Goal: Task Accomplishment & Management: Complete application form

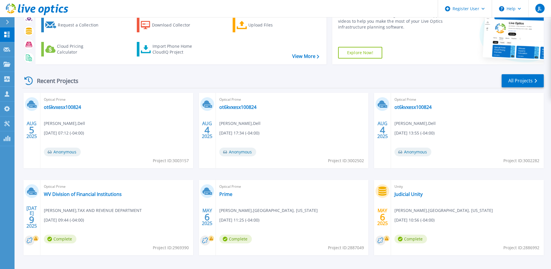
scroll to position [53, 0]
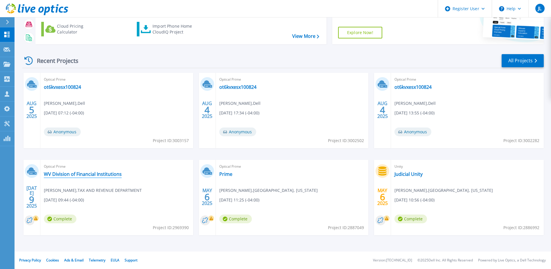
click at [98, 174] on link "WV Division of Financial Institutions" at bounding box center [83, 174] width 78 height 6
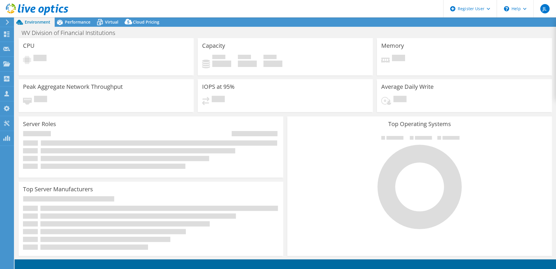
select select "USD"
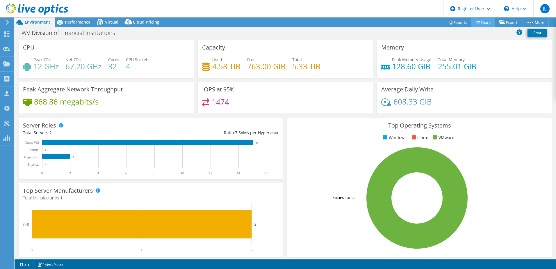
click at [483, 22] on link "Share" at bounding box center [483, 22] width 24 height 9
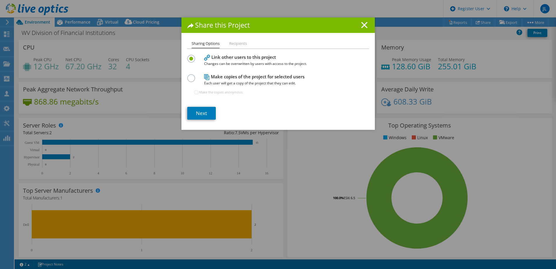
click at [363, 24] on line at bounding box center [364, 25] width 6 height 6
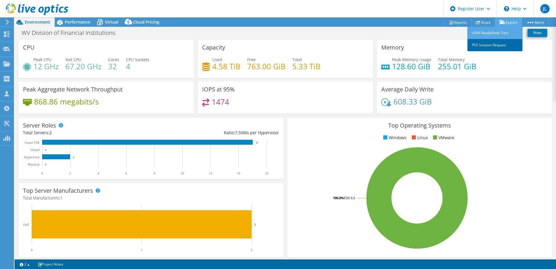
click at [485, 44] on link "PSS Solution Request" at bounding box center [494, 45] width 55 height 12
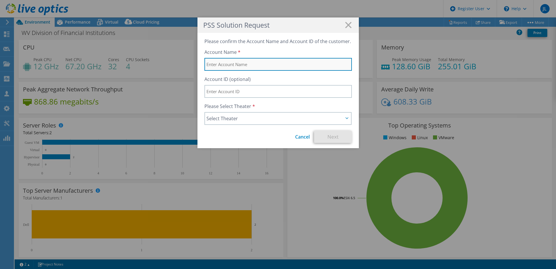
click at [249, 66] on input "text" at bounding box center [277, 64] width 147 height 13
click at [254, 64] on input "text" at bounding box center [277, 64] width 147 height 13
type input "WV State Office of Procurement"
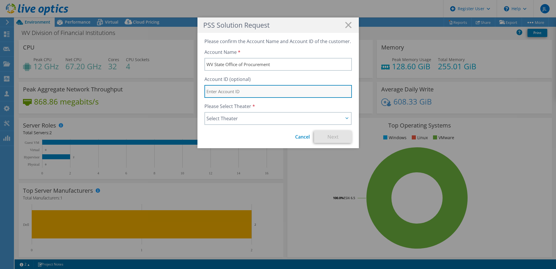
click at [253, 96] on input "text" at bounding box center [277, 91] width 147 height 13
paste input "3439272824"
type input "3439272824"
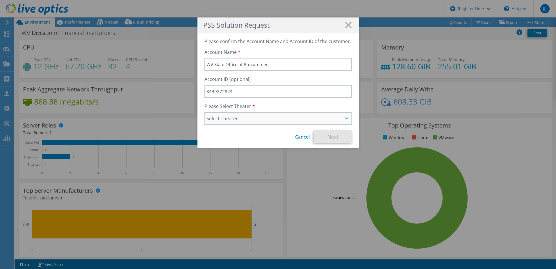
click at [251, 118] on span "Select Theater" at bounding box center [274, 118] width 137 height 7
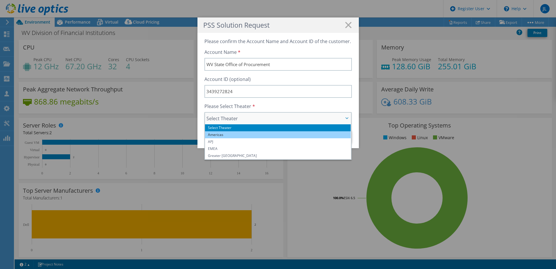
click at [231, 135] on li "Americas" at bounding box center [278, 134] width 146 height 7
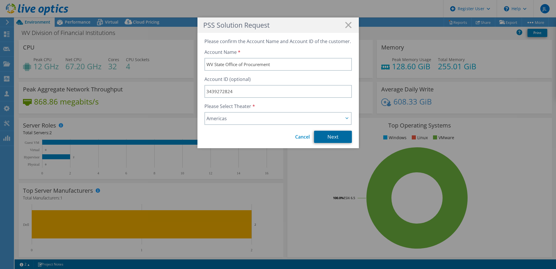
click at [323, 135] on link "Next" at bounding box center [333, 137] width 38 height 12
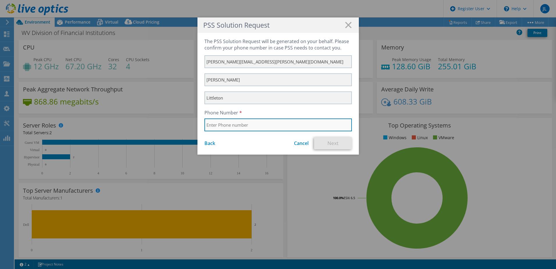
click at [245, 129] on input "text" at bounding box center [277, 124] width 147 height 13
type input "4403717987"
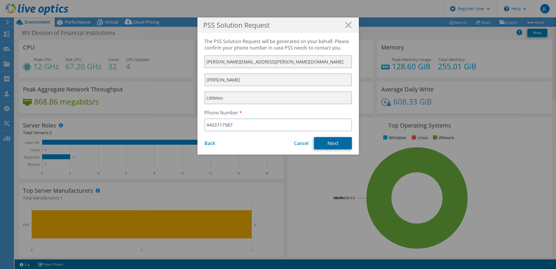
click at [324, 143] on link "Next" at bounding box center [333, 143] width 38 height 12
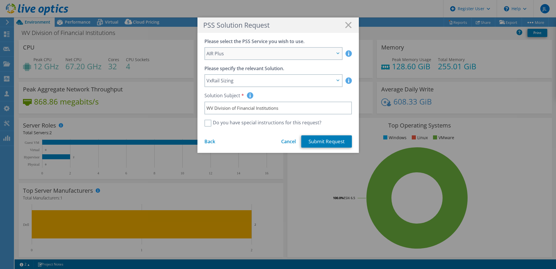
click at [259, 54] on span "AIR Plus" at bounding box center [270, 53] width 128 height 7
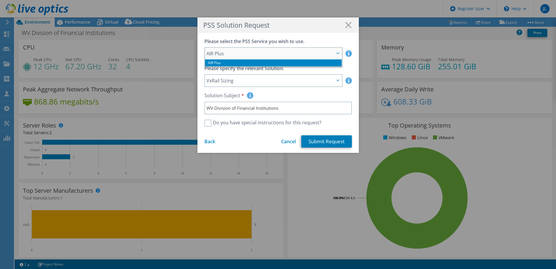
click at [260, 54] on span "AIR Plus" at bounding box center [270, 53] width 128 height 7
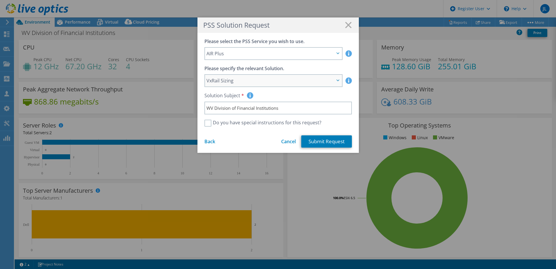
click at [310, 79] on span "VxRail Sizing" at bounding box center [270, 80] width 128 height 7
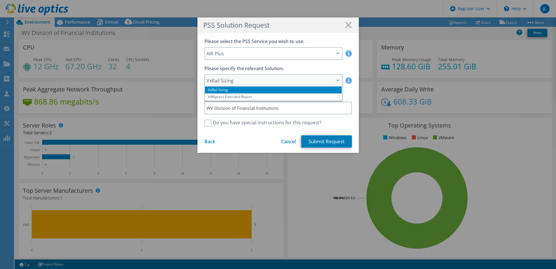
click at [310, 79] on span "VxRail Sizing" at bounding box center [270, 80] width 128 height 7
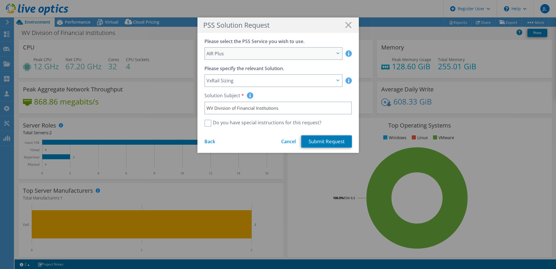
click at [336, 53] on icon at bounding box center [337, 53] width 3 height 2
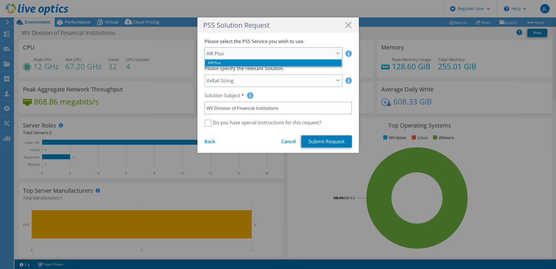
click at [336, 53] on icon at bounding box center [337, 53] width 3 height 2
click at [309, 88] on div "Please select the PSS Service you wish to use. AIR Plus AIR Plus AIR Plus Pleas…" at bounding box center [277, 93] width 161 height 120
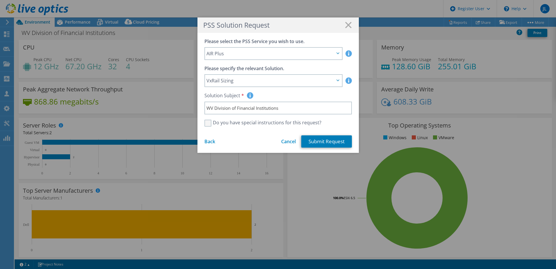
click at [249, 123] on label "Do you have special instructions for this request?" at bounding box center [262, 122] width 117 height 7
click at [0, 0] on input "Do you have special instructions for this request?" at bounding box center [0, 0] width 0 height 0
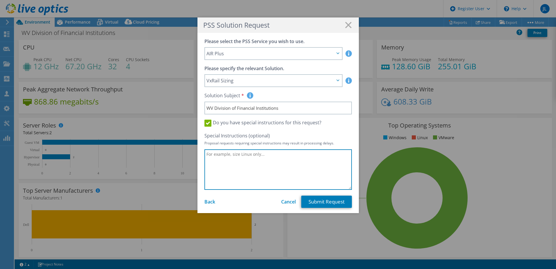
click at [242, 157] on textarea at bounding box center [277, 169] width 147 height 40
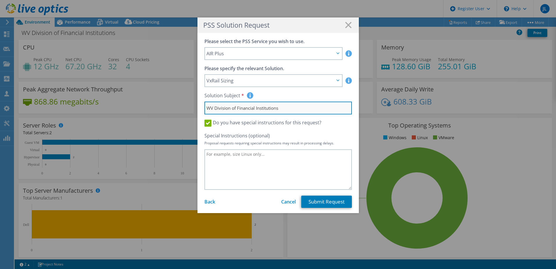
click at [287, 111] on input "WV Division of Financial Institutions" at bounding box center [277, 107] width 147 height 13
type input "WV Division of Financial Institutions - PowerEdge design"
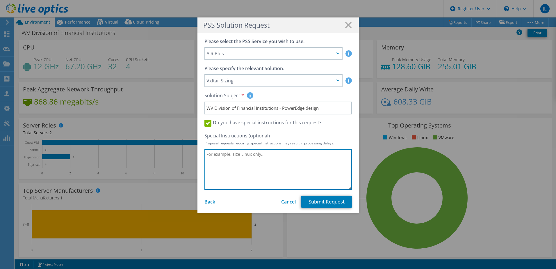
click at [252, 157] on textarea at bounding box center [277, 169] width 147 height 40
click at [273, 160] on textarea "This customer is currently using VRTX as seens in this live optics. They have a…" at bounding box center [277, 169] width 147 height 40
paste textarea "20632027.1"
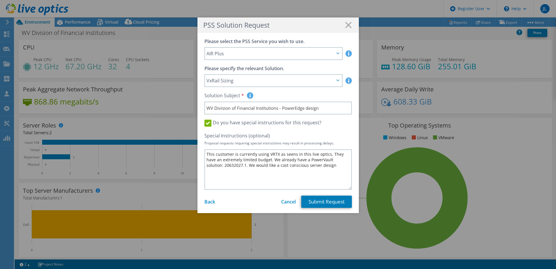
drag, startPoint x: 288, startPoint y: 155, endPoint x: 283, endPoint y: 147, distance: 9.2
click at [283, 147] on div "Special Instructions (optional) Proposal requests requiring special instruction…" at bounding box center [277, 160] width 147 height 57
click at [323, 168] on textarea "This customer is currently using VRTX as seen in this live optics. They have an…" at bounding box center [277, 169] width 147 height 40
click at [323, 165] on textarea "This customer is currently using VRTX as seen in this live optics. They have an…" at bounding box center [277, 169] width 147 height 40
click at [320, 165] on textarea "This customer is currently using VRTX as seen in this live optics. They have an…" at bounding box center [277, 169] width 147 height 40
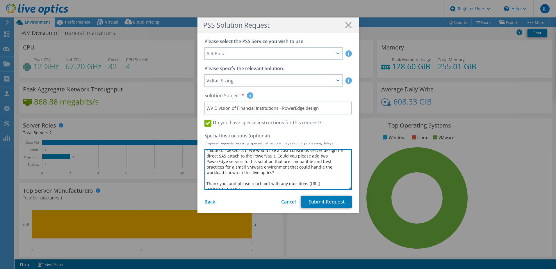
scroll to position [19, 0]
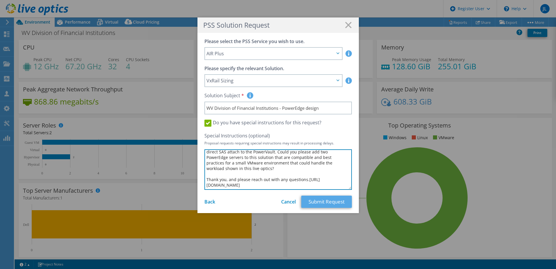
type textarea "This customer is currently using VRTX as seen in this live optics. They have an…"
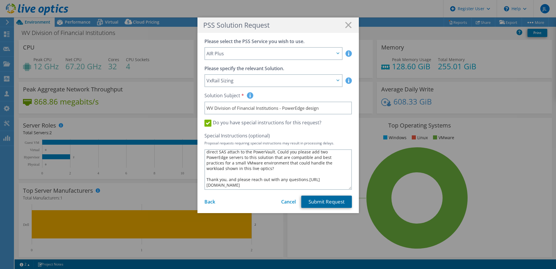
click at [321, 203] on link "Submit Request" at bounding box center [326, 201] width 51 height 12
click at [339, 78] on span "VxRail Sizing" at bounding box center [273, 81] width 137 height 12
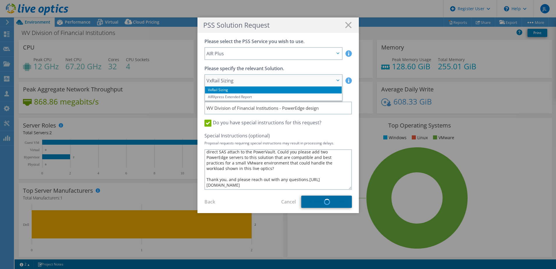
click at [335, 79] on span "VxRail Sizing" at bounding box center [273, 81] width 137 height 12
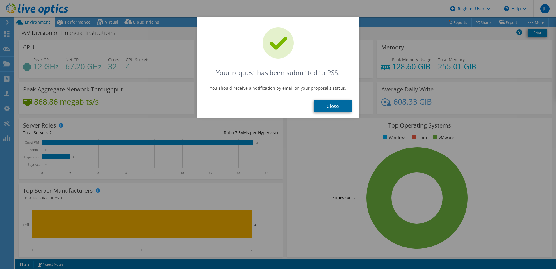
click at [328, 107] on link "Close" at bounding box center [333, 106] width 38 height 12
